Goal: Information Seeking & Learning: Learn about a topic

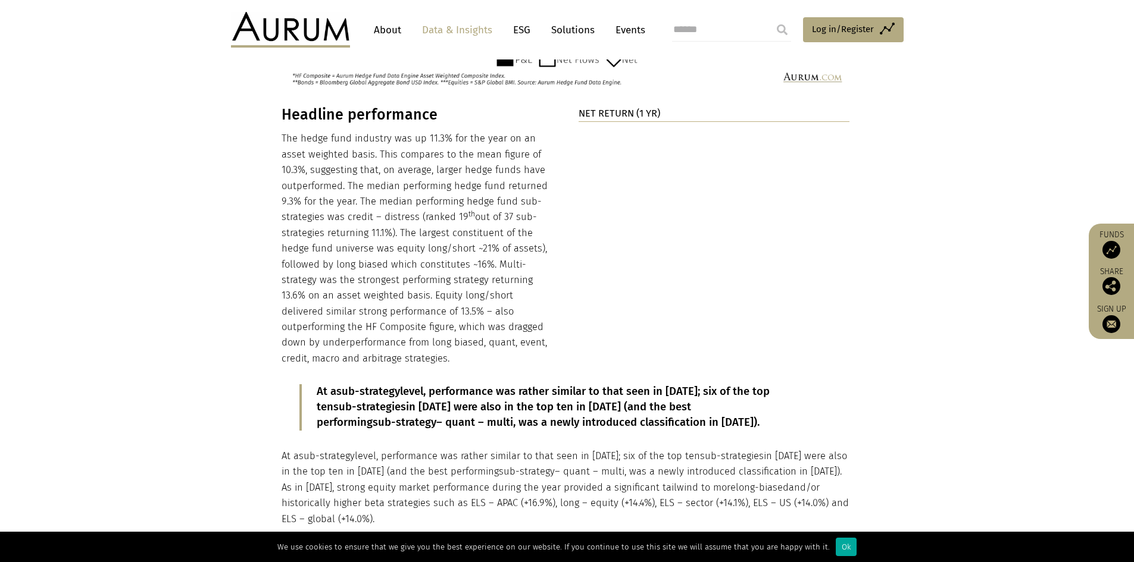
scroll to position [1190, 0]
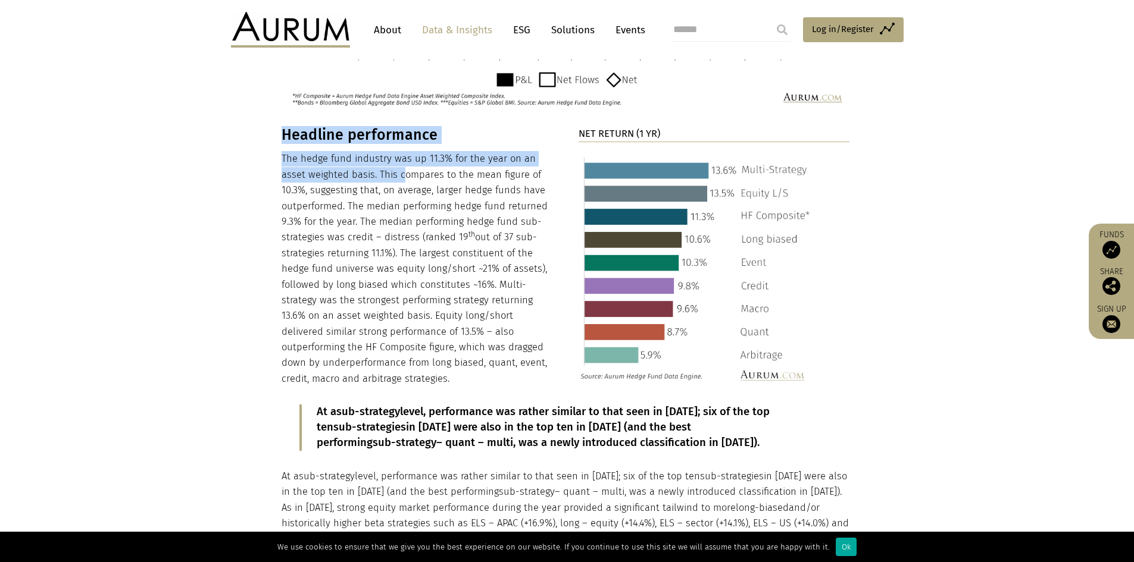
drag, startPoint x: 279, startPoint y: 141, endPoint x: 430, endPoint y: 164, distance: 153.4
click at [404, 153] on div "Headline performance The hedge fund industry was up 11.3% for the year on an as…" at bounding box center [567, 503] width 595 height 755
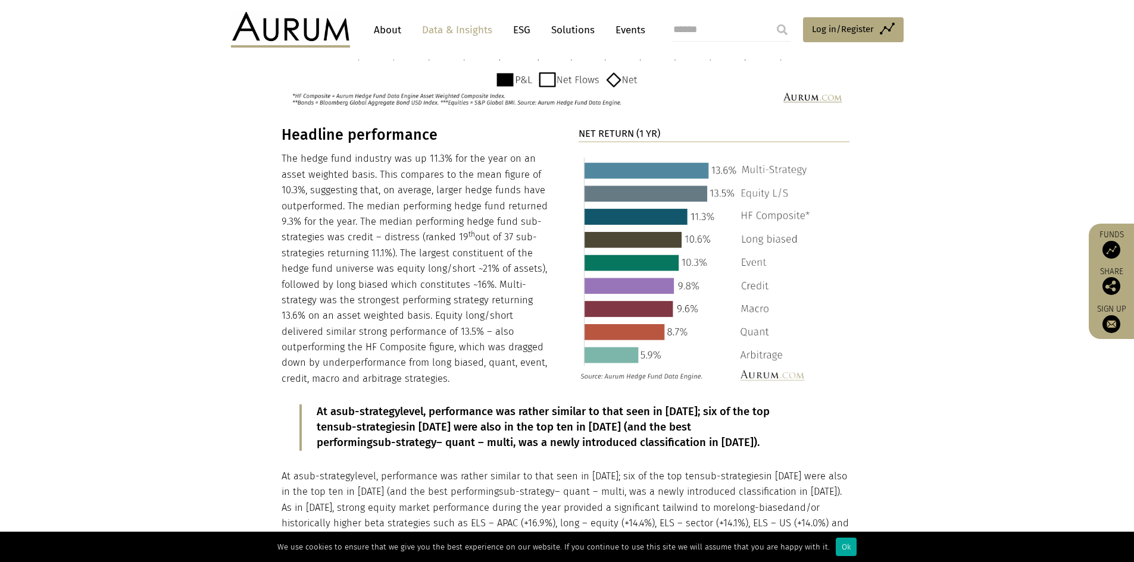
click at [445, 170] on p "The hedge fund industry was up 11.3% for the year on an asset weighted basis. T…" at bounding box center [416, 269] width 271 height 236
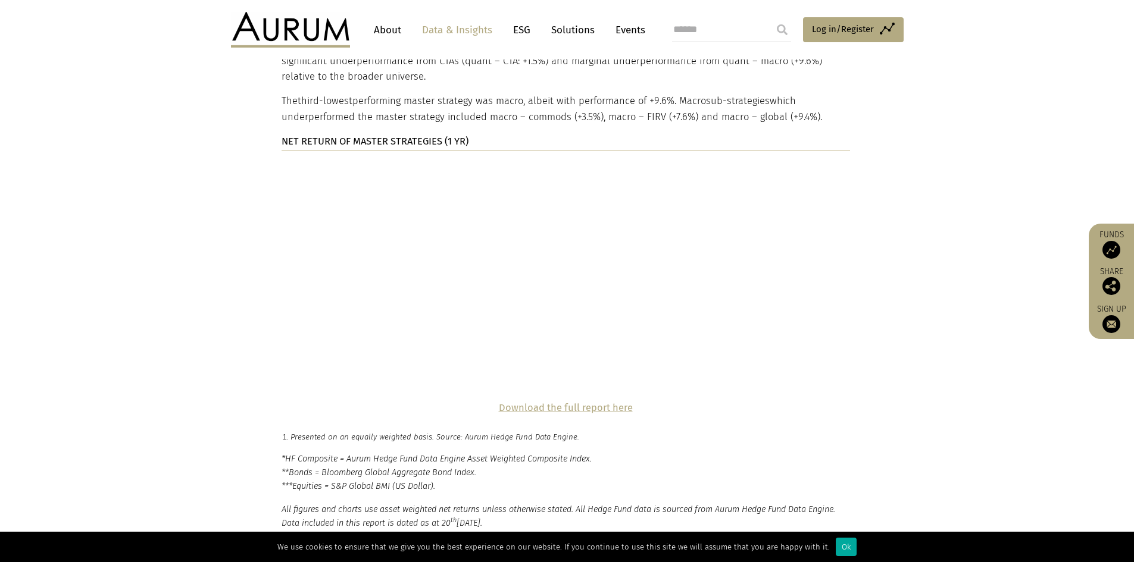
scroll to position [2618, 0]
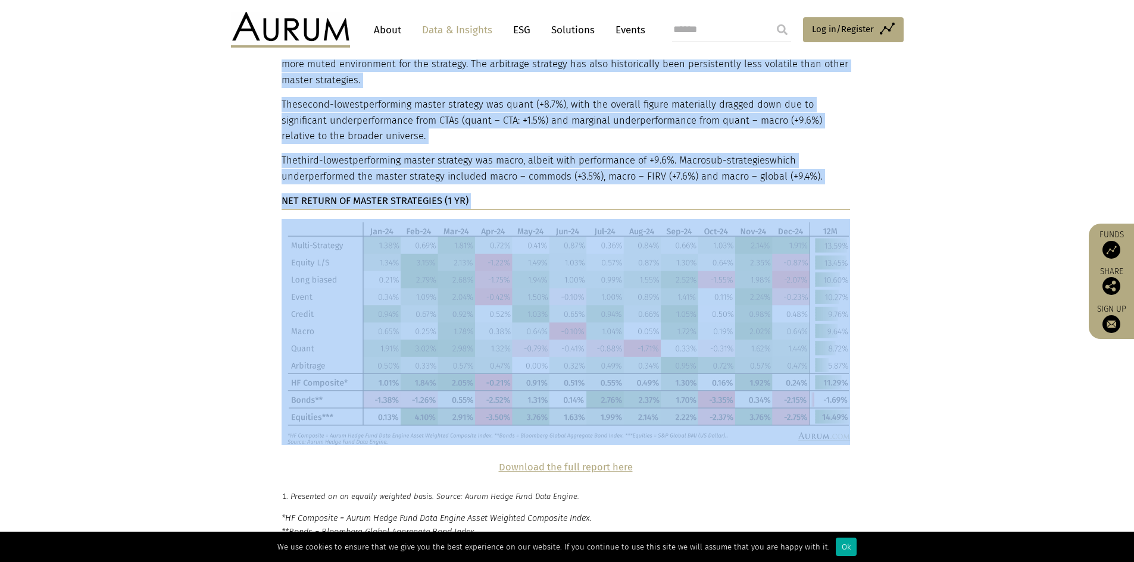
drag, startPoint x: 281, startPoint y: 199, endPoint x: 321, endPoint y: 199, distance: 39.3
click at [320, 199] on div "Strategy performance Multi-strategy was the best performing headline strategy i…" at bounding box center [567, 163] width 595 height 564
click at [338, 219] on img at bounding box center [565, 332] width 568 height 226
click at [370, 219] on img at bounding box center [565, 332] width 568 height 226
click at [400, 219] on img at bounding box center [565, 332] width 568 height 226
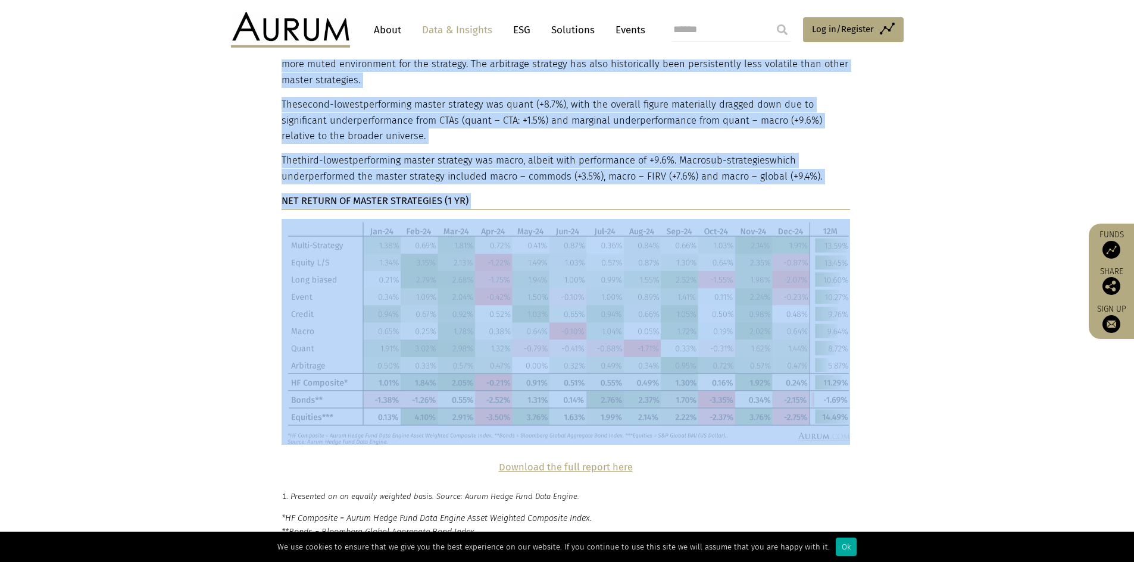
click at [397, 124] on div "Strategy performance Multi-strategy was the best performing headline strategy i…" at bounding box center [565, 163] width 568 height 564
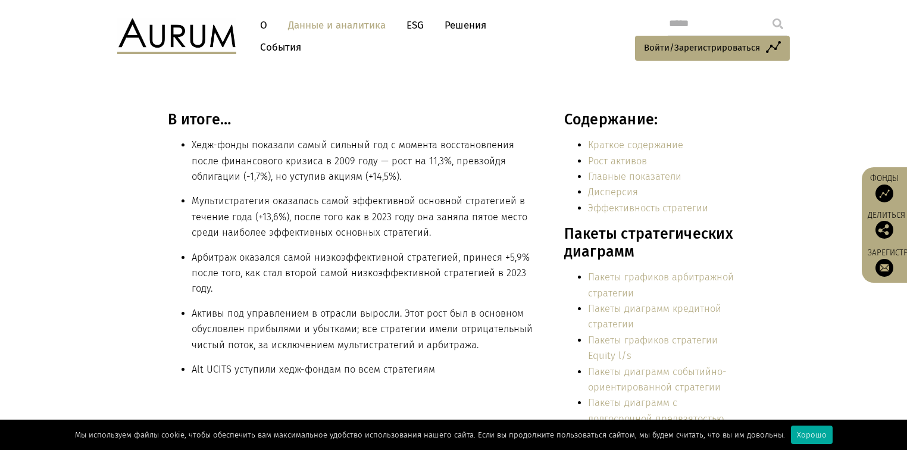
scroll to position [286, 0]
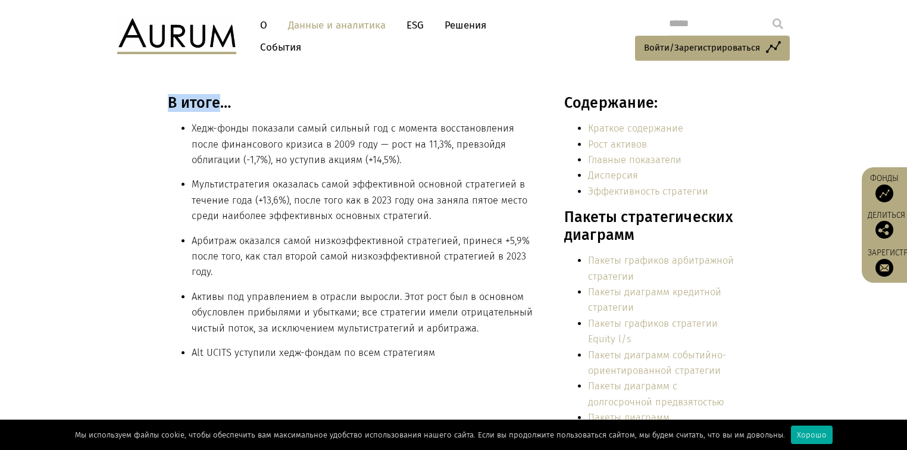
drag, startPoint x: 169, startPoint y: 100, endPoint x: 218, endPoint y: 98, distance: 49.4
click at [218, 98] on font "В итоге…" at bounding box center [199, 103] width 63 height 18
click at [256, 101] on h3 "В итоге…" at bounding box center [353, 103] width 370 height 18
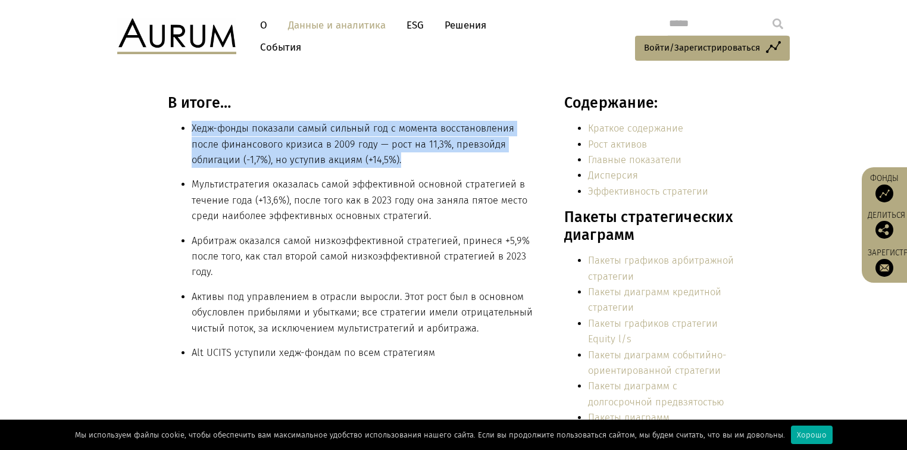
drag, startPoint x: 412, startPoint y: 162, endPoint x: 192, endPoint y: 131, distance: 221.8
click at [192, 131] on li "Хедж-фонды показали самый сильный год с момента восстановления после финансовог…" at bounding box center [365, 144] width 346 height 47
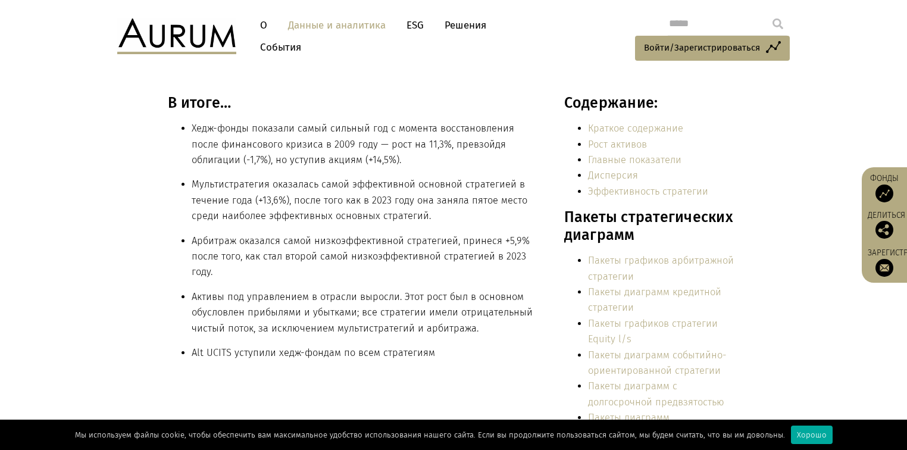
click at [305, 179] on font "Мультистратегия оказалась самой эффективной основной стратегией в течение года …" at bounding box center [360, 200] width 336 height 43
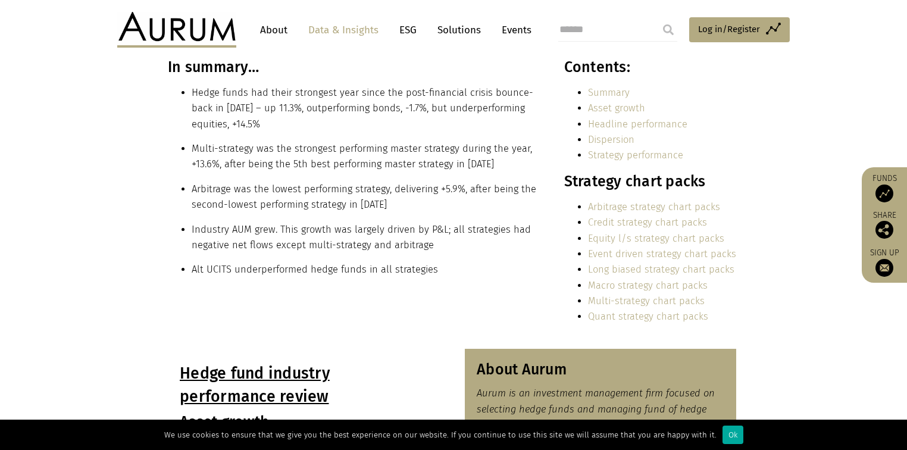
scroll to position [249, 0]
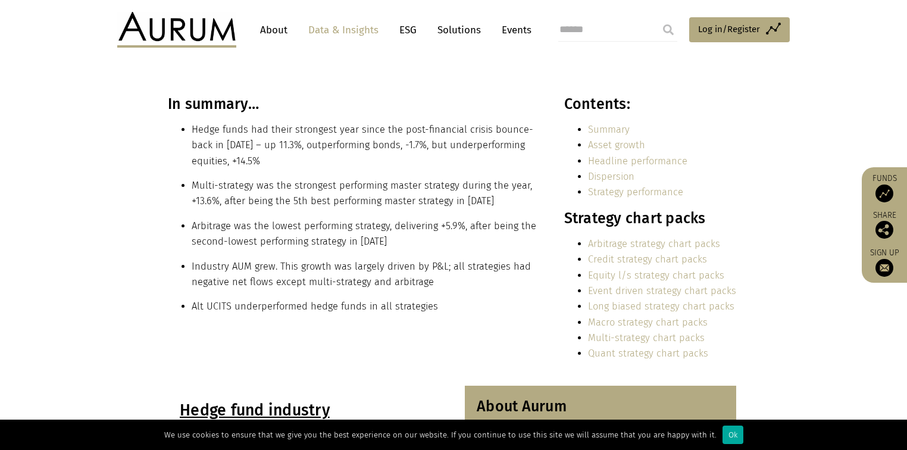
click at [364, 174] on div "In summary… Hedge funds had their strongest year since the post-financial crisi…" at bounding box center [353, 209] width 370 height 229
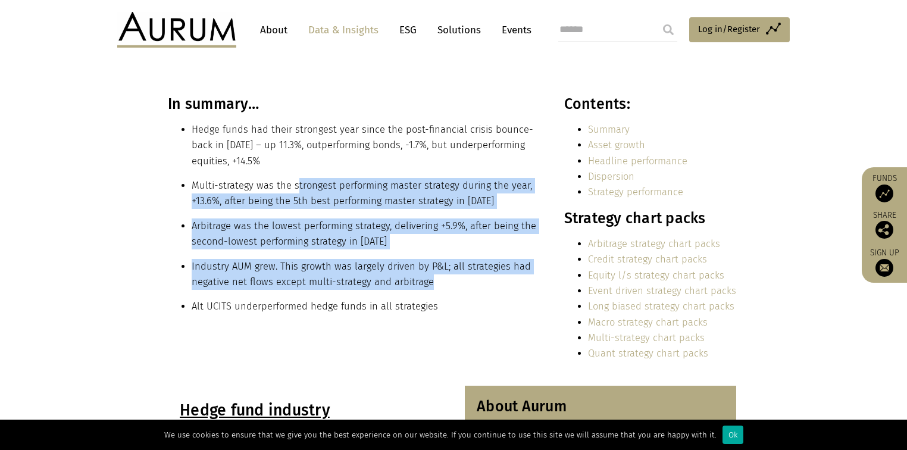
drag, startPoint x: 293, startPoint y: 183, endPoint x: 528, endPoint y: 274, distance: 252.1
click at [528, 274] on div "In summary… Hedge funds had their strongest year since the post-financial crisi…" at bounding box center [353, 209] width 370 height 229
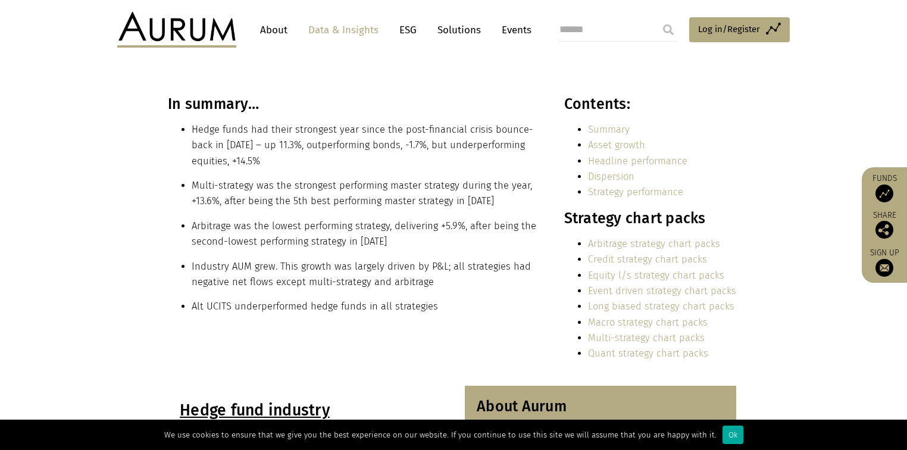
click at [505, 309] on li "Alt UCITS underperformed hedge funds in all strategies" at bounding box center [365, 306] width 346 height 15
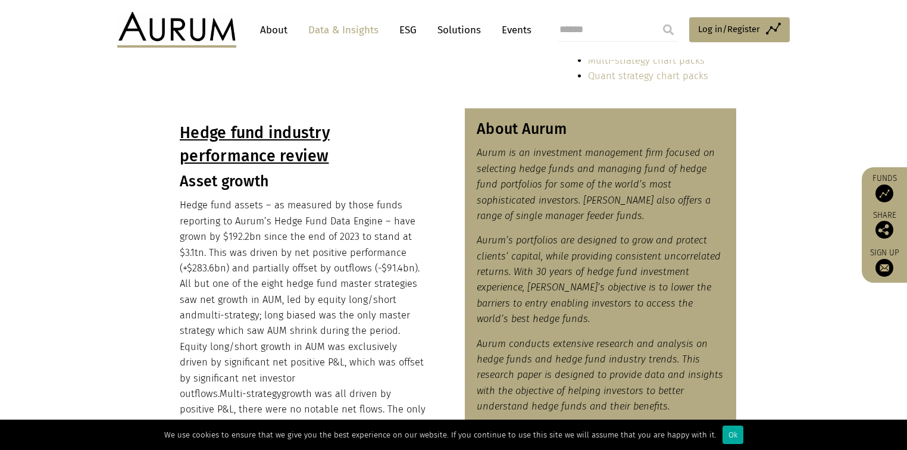
scroll to position [534, 0]
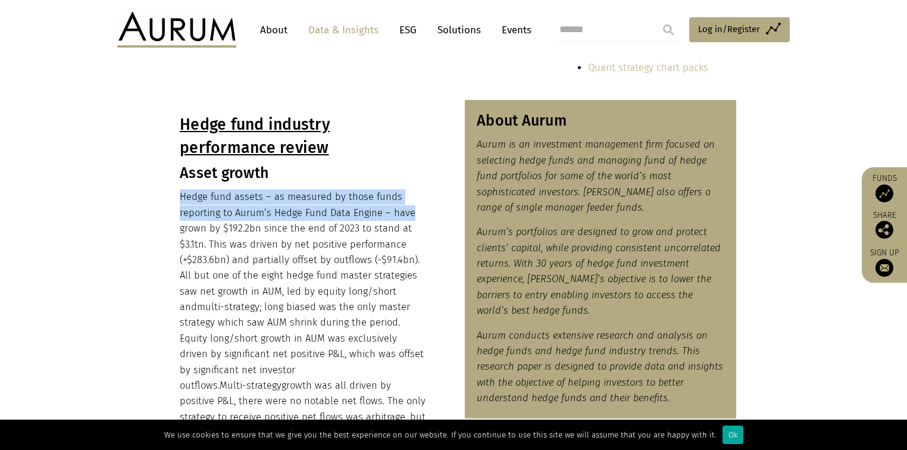
drag, startPoint x: 174, startPoint y: 198, endPoint x: 412, endPoint y: 217, distance: 238.2
click at [412, 217] on div "Hedge fund industry performance review Asset growth Hedge fund assets – as meas…" at bounding box center [303, 276] width 271 height 353
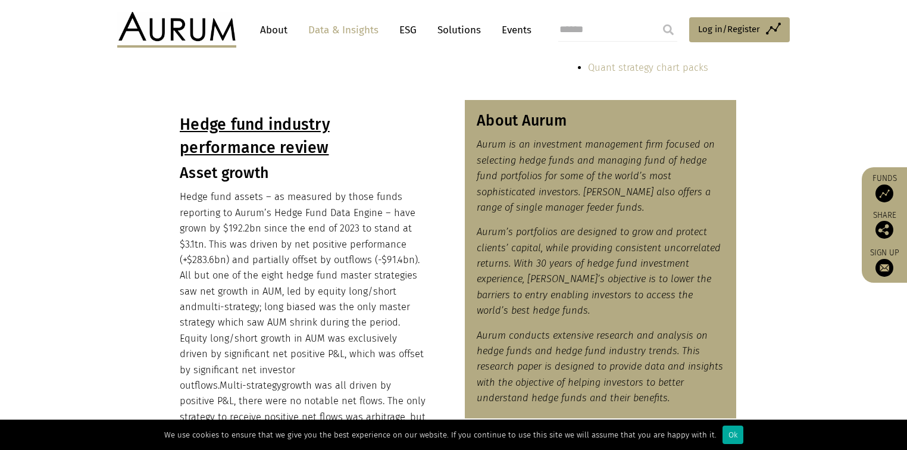
click at [425, 234] on p "Hedge fund assets – as measured by those funds reporting to Aurum’s Hedge Fund …" at bounding box center [304, 314] width 248 height 251
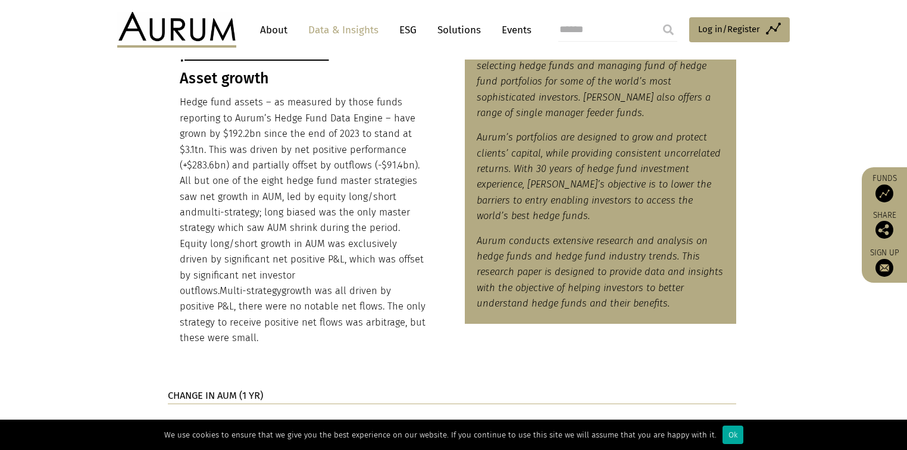
scroll to position [630, 0]
drag, startPoint x: 208, startPoint y: 129, endPoint x: 256, endPoint y: 132, distance: 48.9
click at [256, 132] on p "Hedge fund assets – as measured by those funds reporting to Aurum’s Hedge Fund …" at bounding box center [304, 219] width 248 height 251
click at [290, 149] on p "Hedge fund assets – as measured by those funds reporting to Aurum’s Hedge Fund …" at bounding box center [304, 219] width 248 height 251
drag, startPoint x: 286, startPoint y: 133, endPoint x: 401, endPoint y: 136, distance: 114.9
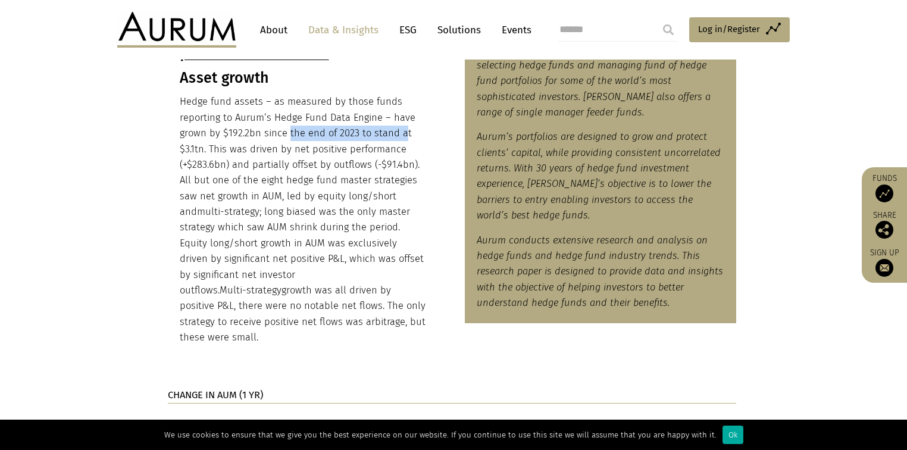
click at [401, 136] on p "Hedge fund assets – as measured by those funds reporting to Aurum’s Hedge Fund …" at bounding box center [304, 219] width 248 height 251
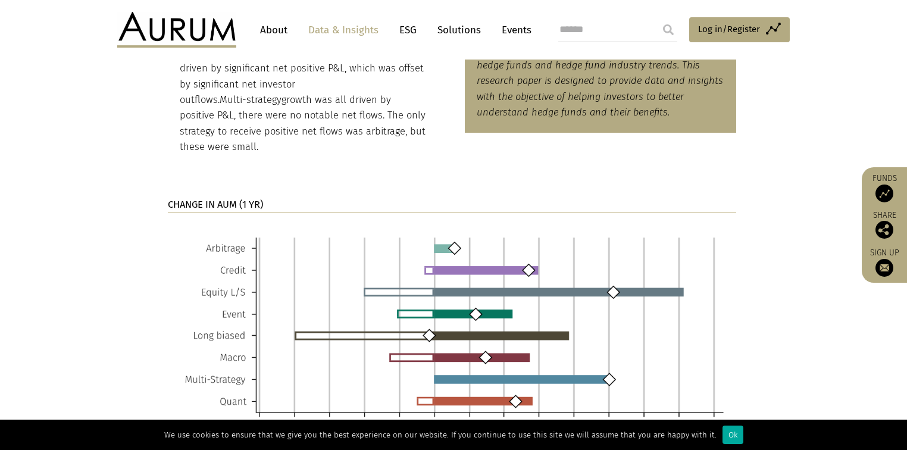
drag, startPoint x: 707, startPoint y: 169, endPoint x: 677, endPoint y: 183, distance: 33.0
drag, startPoint x: 677, startPoint y: 183, endPoint x: 669, endPoint y: 152, distance: 32.0
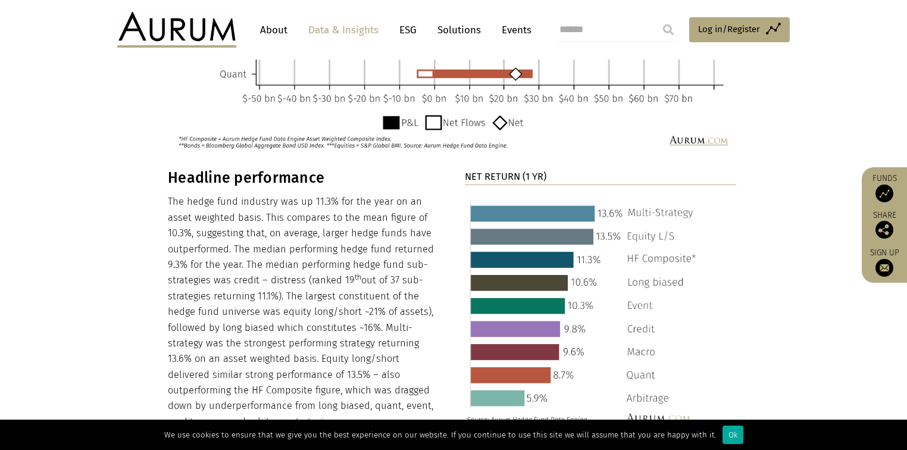
scroll to position [1153, 0]
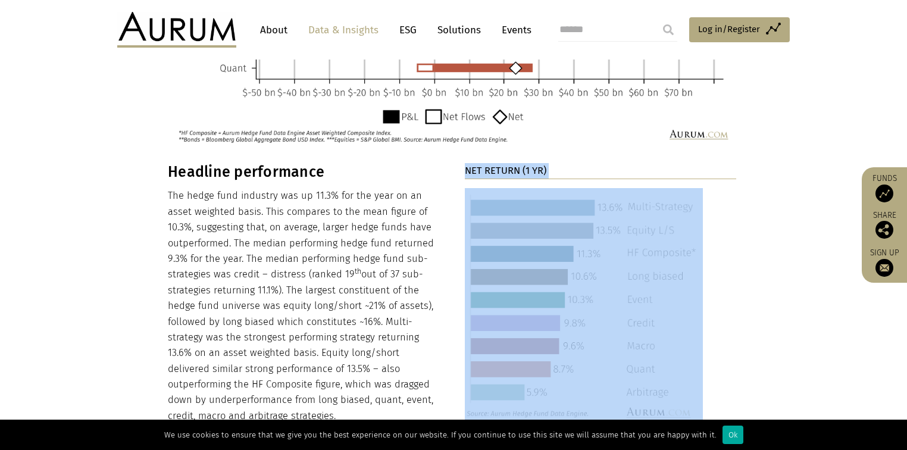
drag, startPoint x: 467, startPoint y: 152, endPoint x: 681, endPoint y: 257, distance: 237.9
click at [643, 254] on div "NET RETURN (1 YR)" at bounding box center [600, 293] width 271 height 261
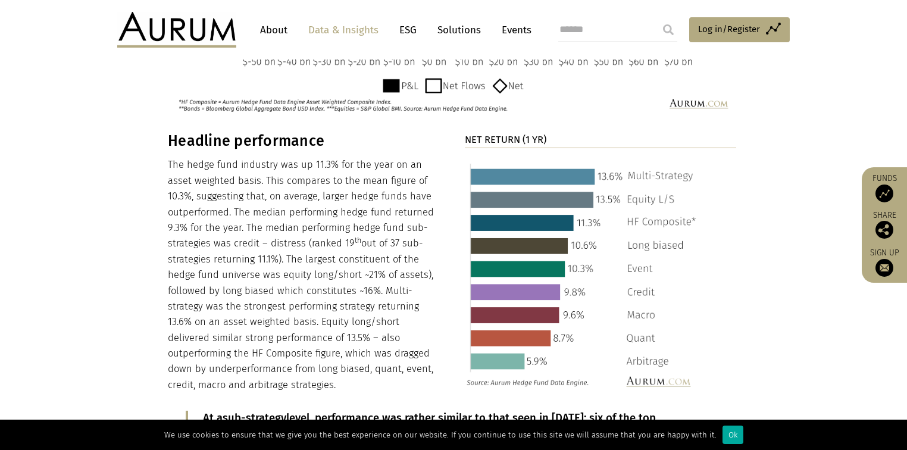
scroll to position [1201, 0]
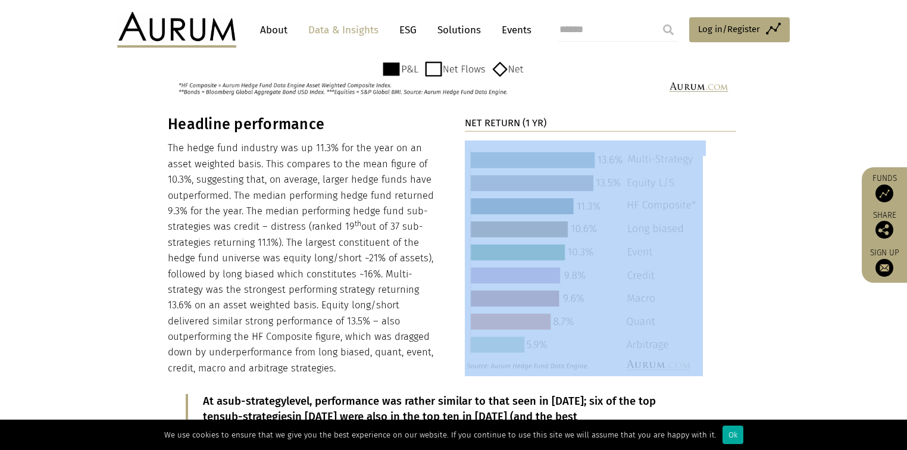
drag, startPoint x: 712, startPoint y: 346, endPoint x: 531, endPoint y: 204, distance: 230.5
click at [531, 204] on div "NET RETURN (1 YR)" at bounding box center [600, 245] width 271 height 261
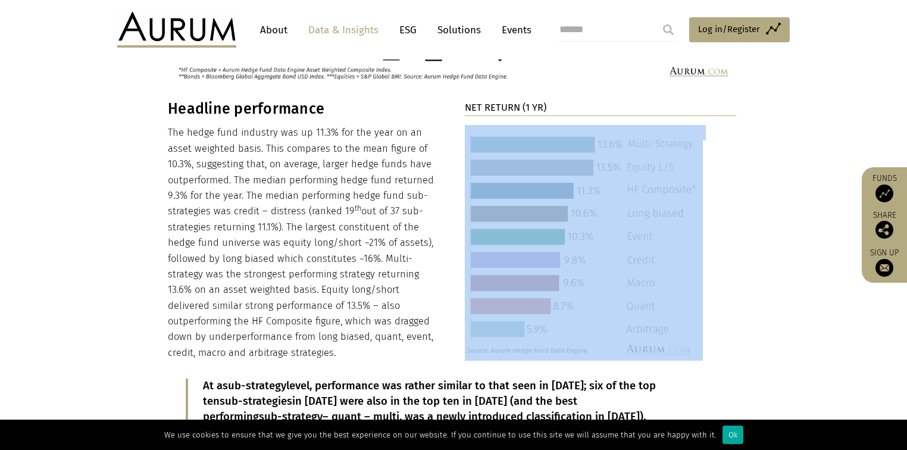
scroll to position [1213, 0]
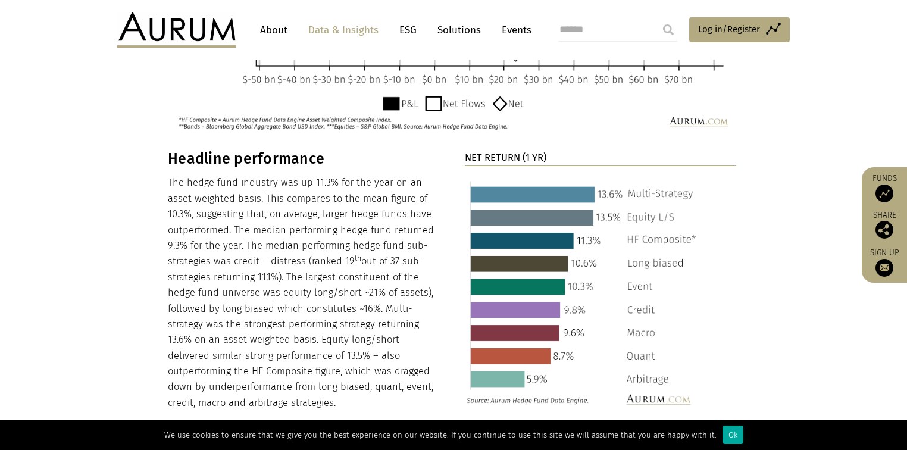
scroll to position [1166, 0]
drag, startPoint x: 555, startPoint y: 139, endPoint x: 462, endPoint y: 139, distance: 92.8
click at [484, 208] on img at bounding box center [584, 293] width 238 height 235
click at [667, 200] on img at bounding box center [584, 293] width 238 height 235
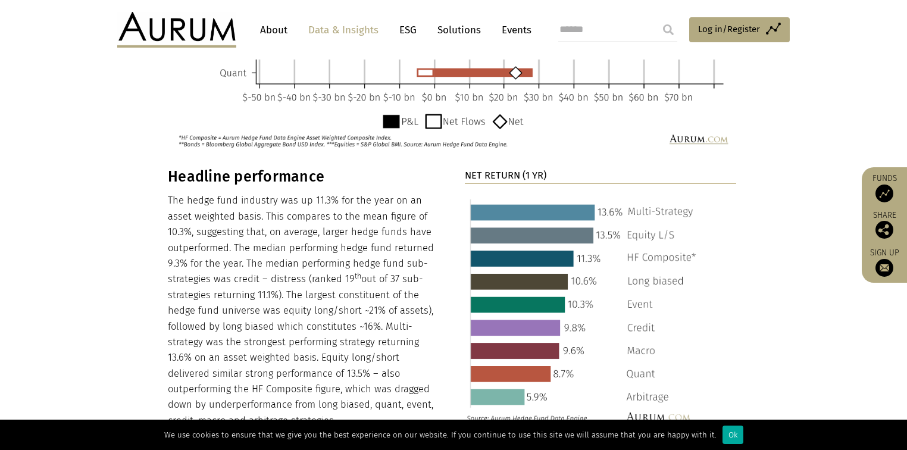
scroll to position [1118, 0]
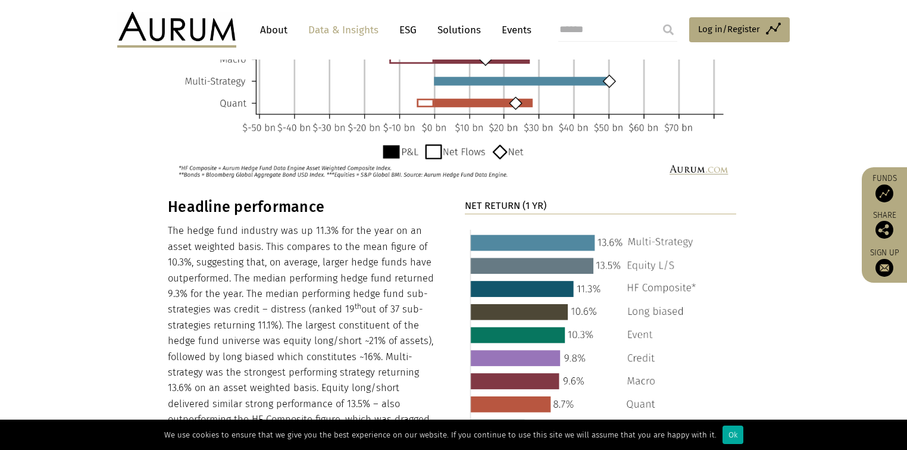
click at [435, 140] on img at bounding box center [452, 53] width 568 height 259
click at [508, 134] on img at bounding box center [452, 53] width 568 height 259
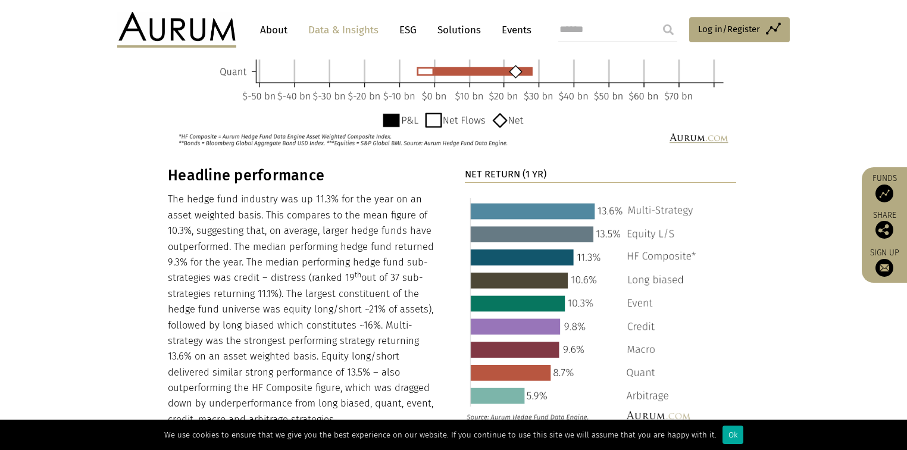
scroll to position [1166, 0]
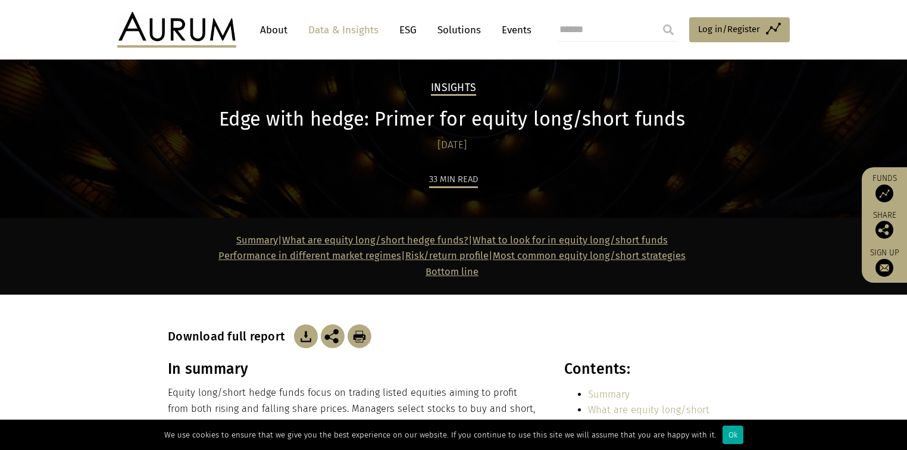
scroll to position [48, 0]
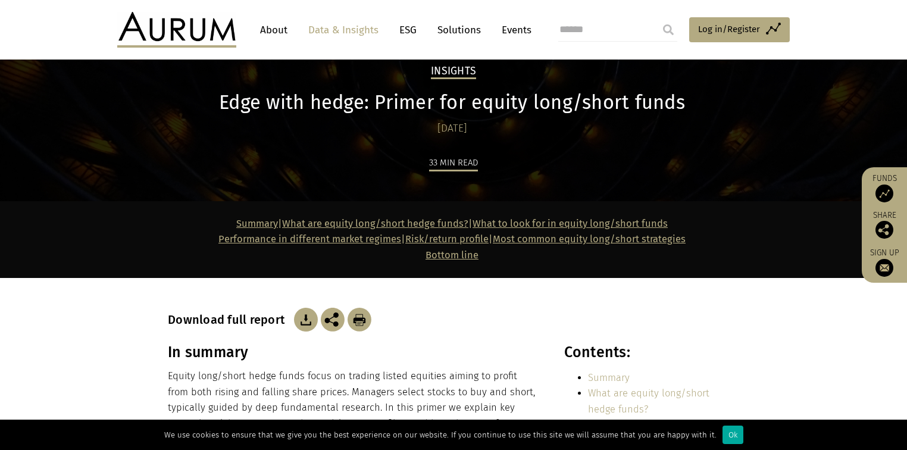
click at [307, 315] on img at bounding box center [306, 320] width 24 height 24
